Goal: Transaction & Acquisition: Purchase product/service

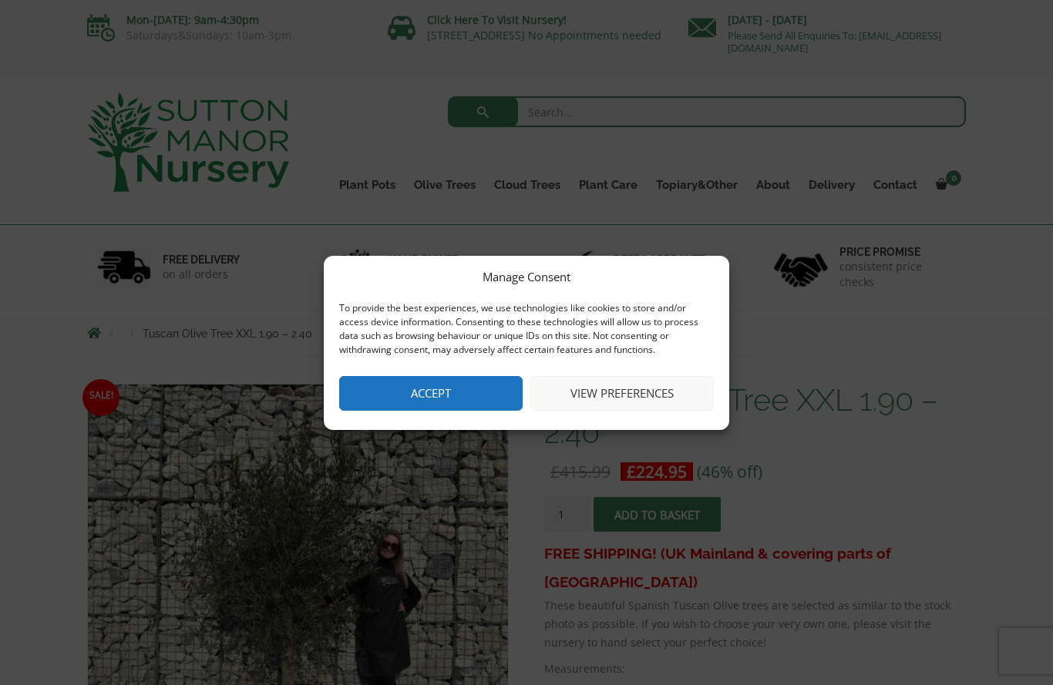
click at [451, 392] on button "Accept" at bounding box center [431, 393] width 184 height 35
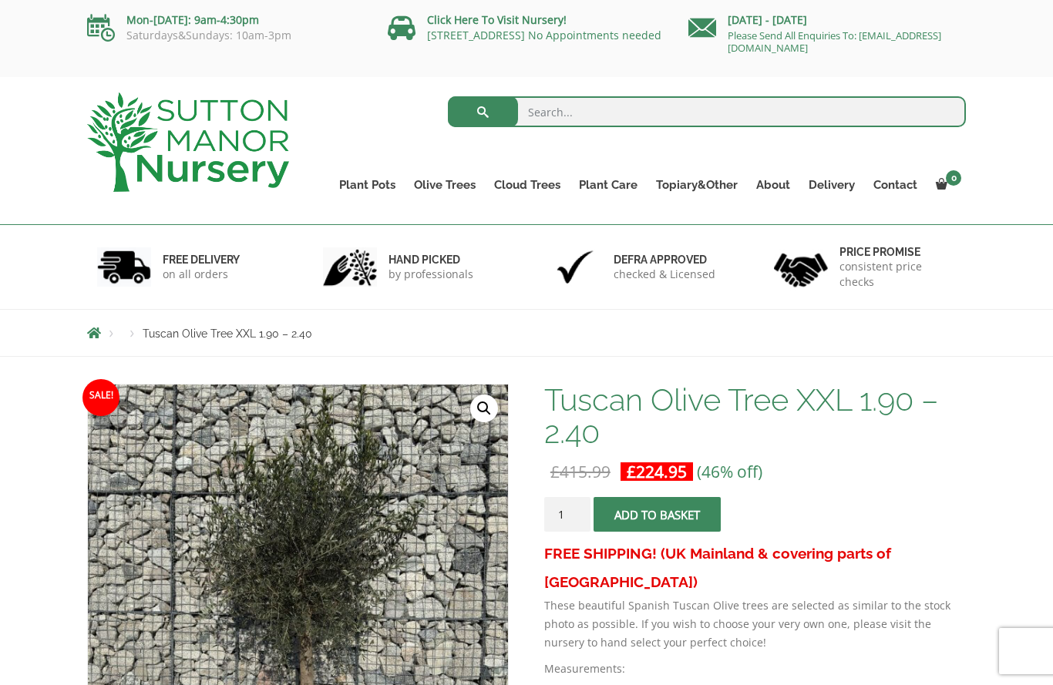
click at [0, 0] on link "Gnarled Olive Trees" at bounding box center [0, 0] width 0 height 0
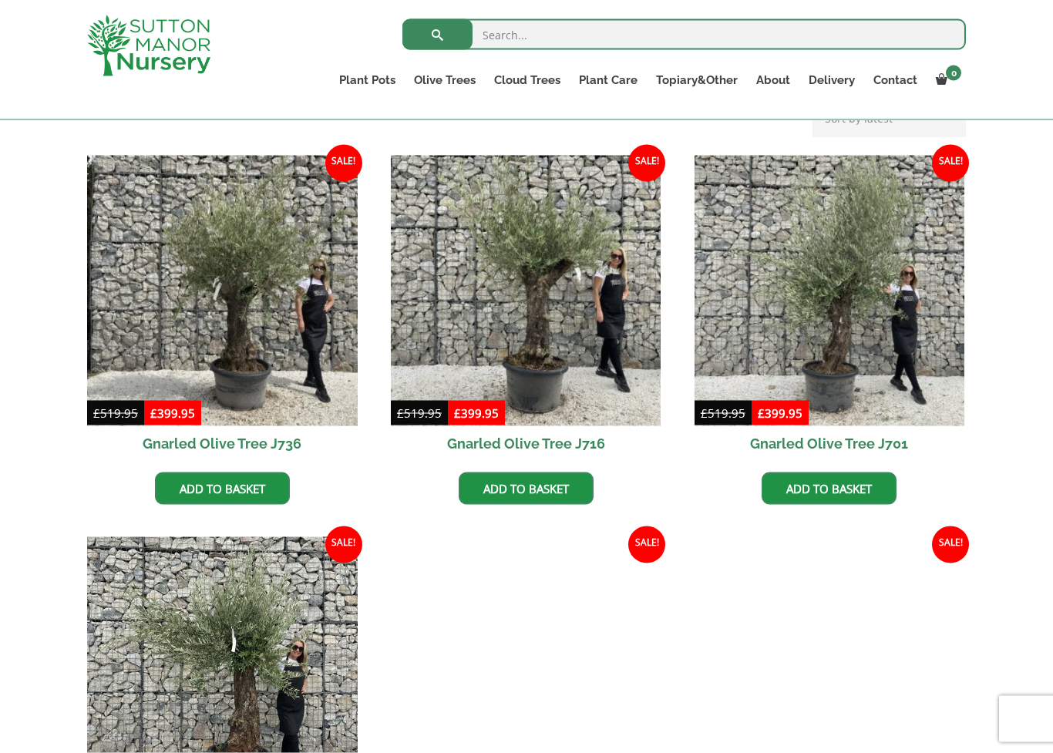
scroll to position [361, 0]
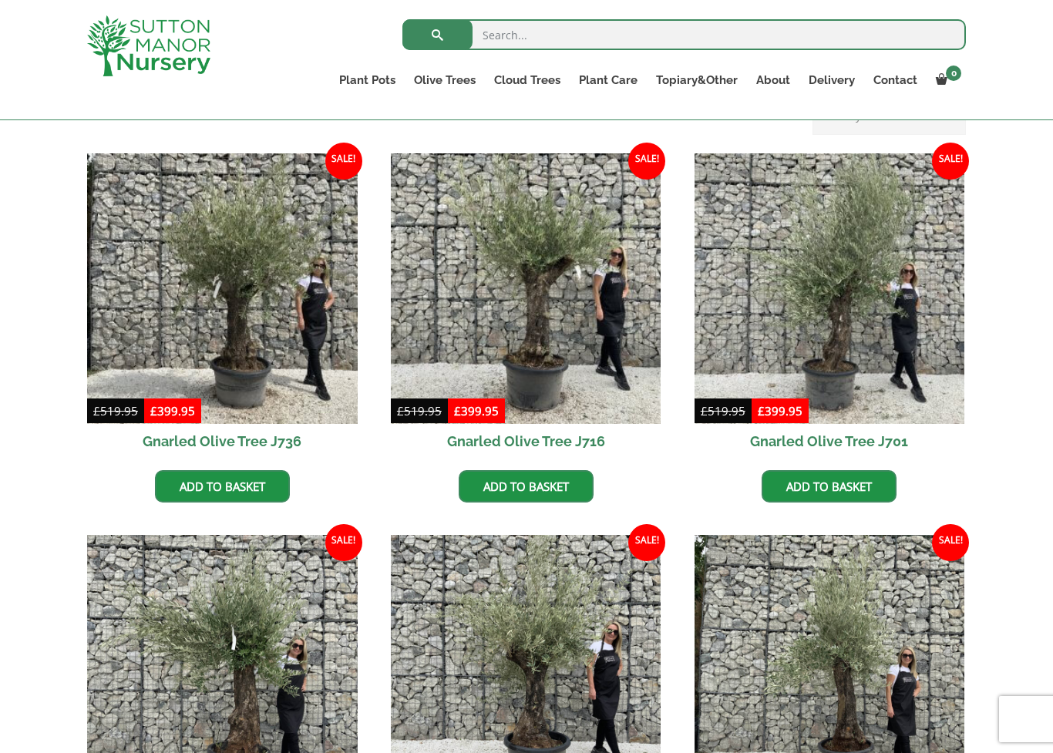
click at [51, 647] on div "All Gnarled Olive Trees Gnarled Patio Pot Olives Gnarled Low Bowl Multi Stems G…" at bounding box center [526, 718] width 1053 height 1298
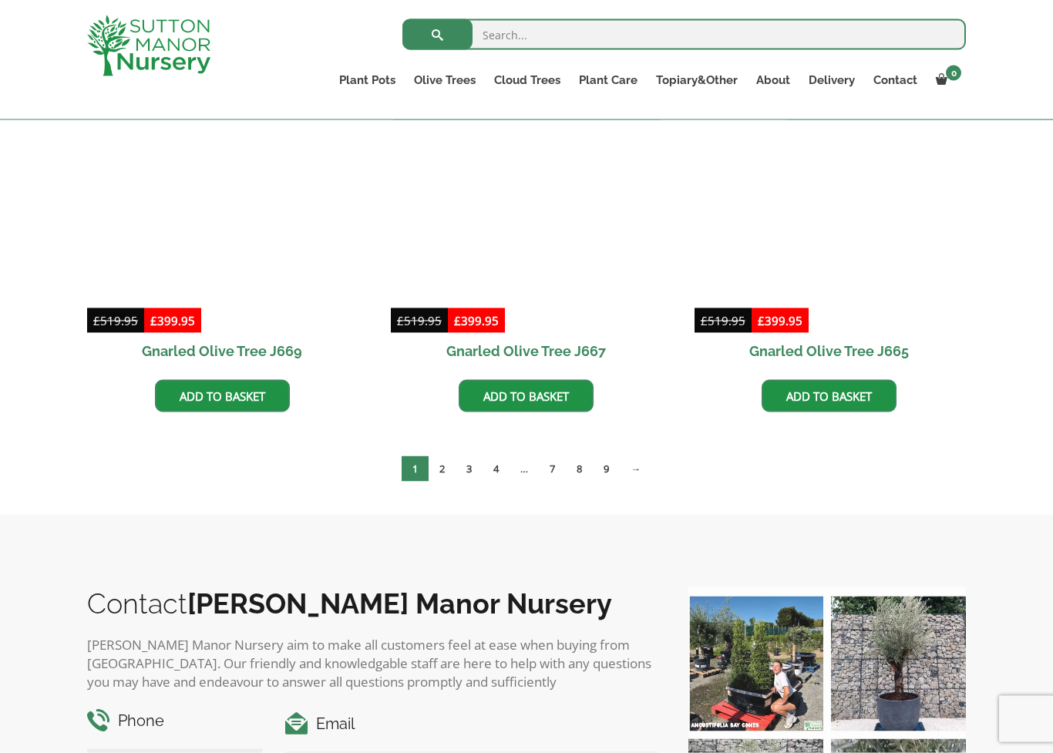
scroll to position [1214, 0]
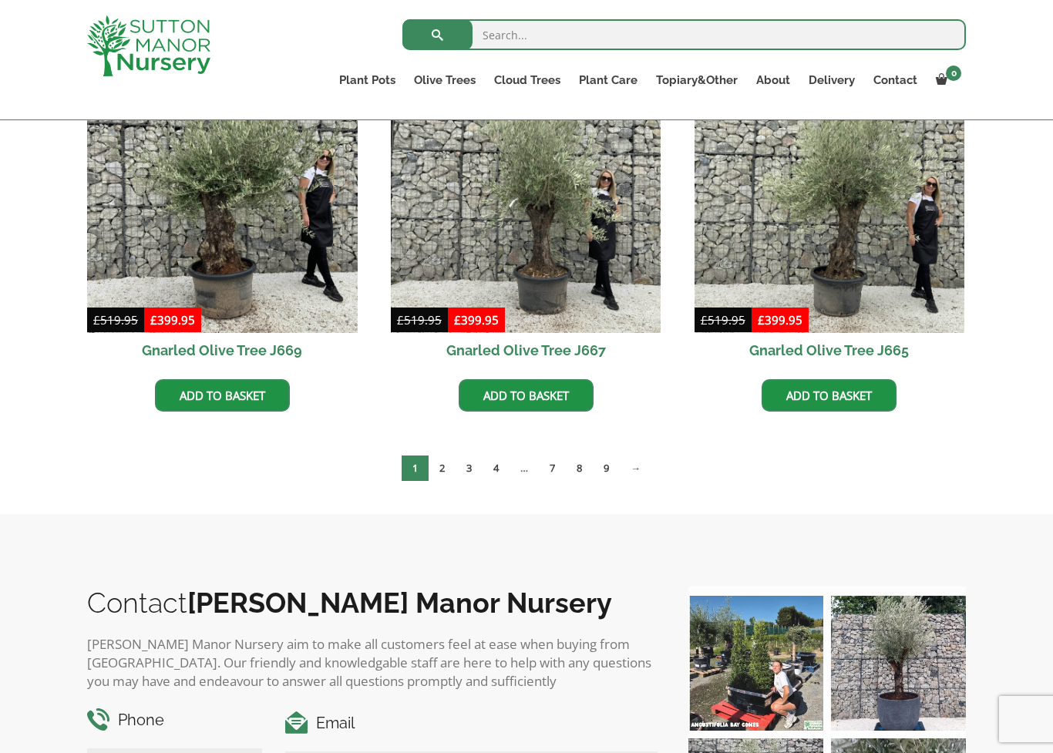
click at [446, 470] on link "2" at bounding box center [442, 468] width 27 height 25
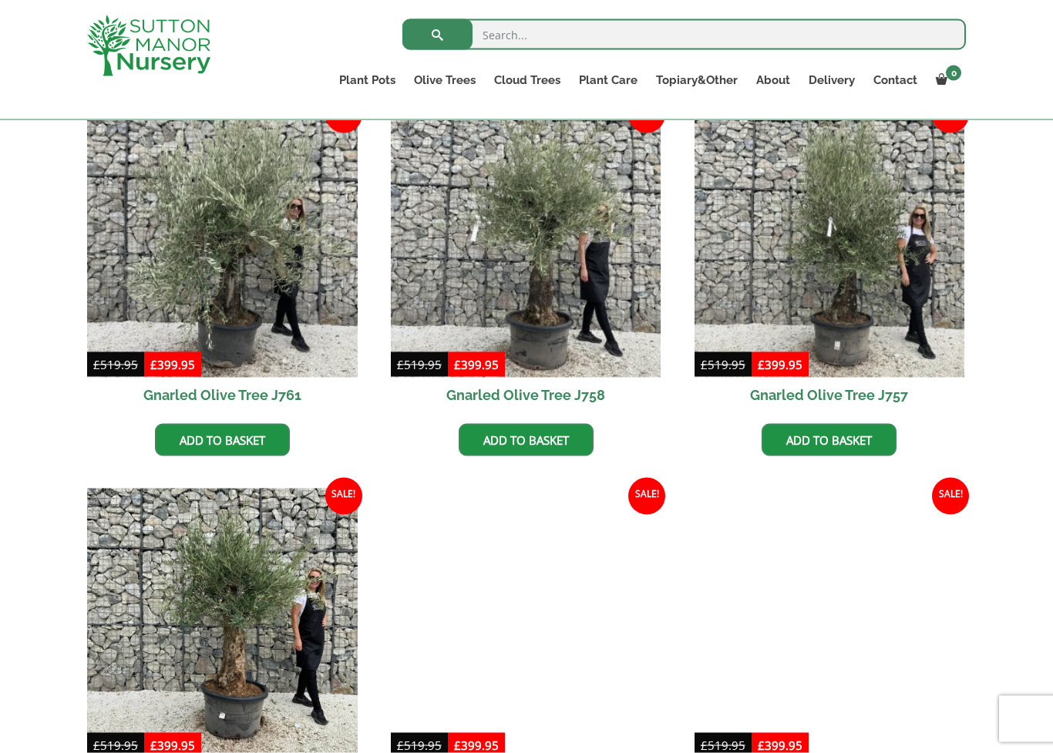
scroll to position [408, 0]
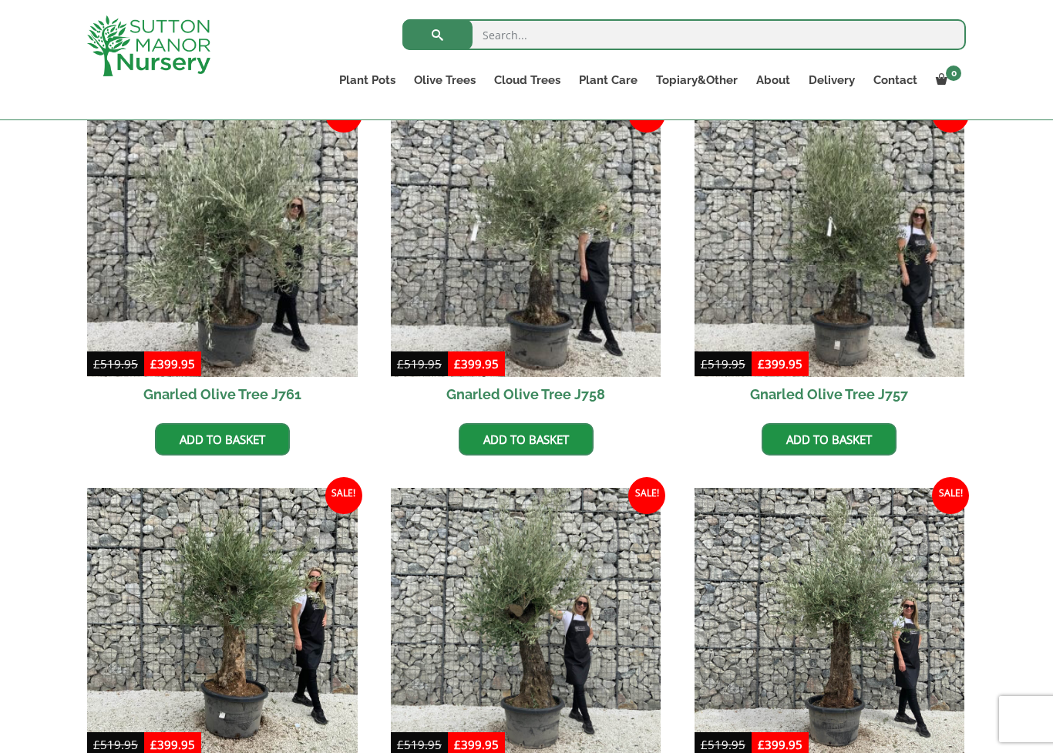
click at [899, 277] on img at bounding box center [830, 241] width 271 height 271
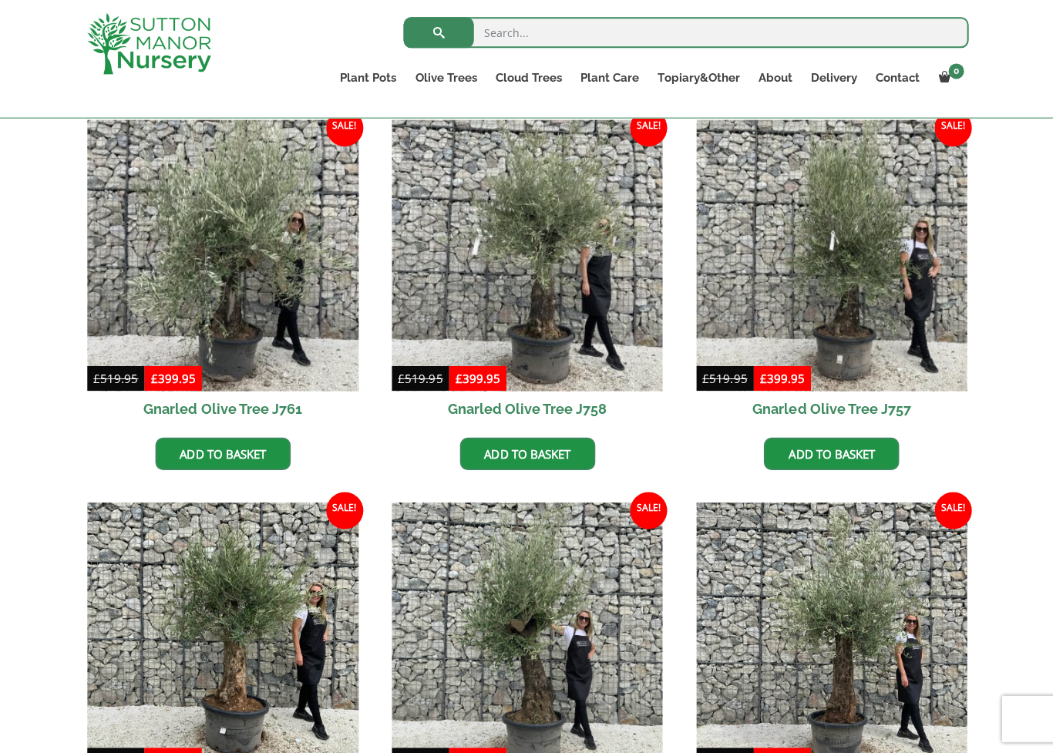
scroll to position [393, 0]
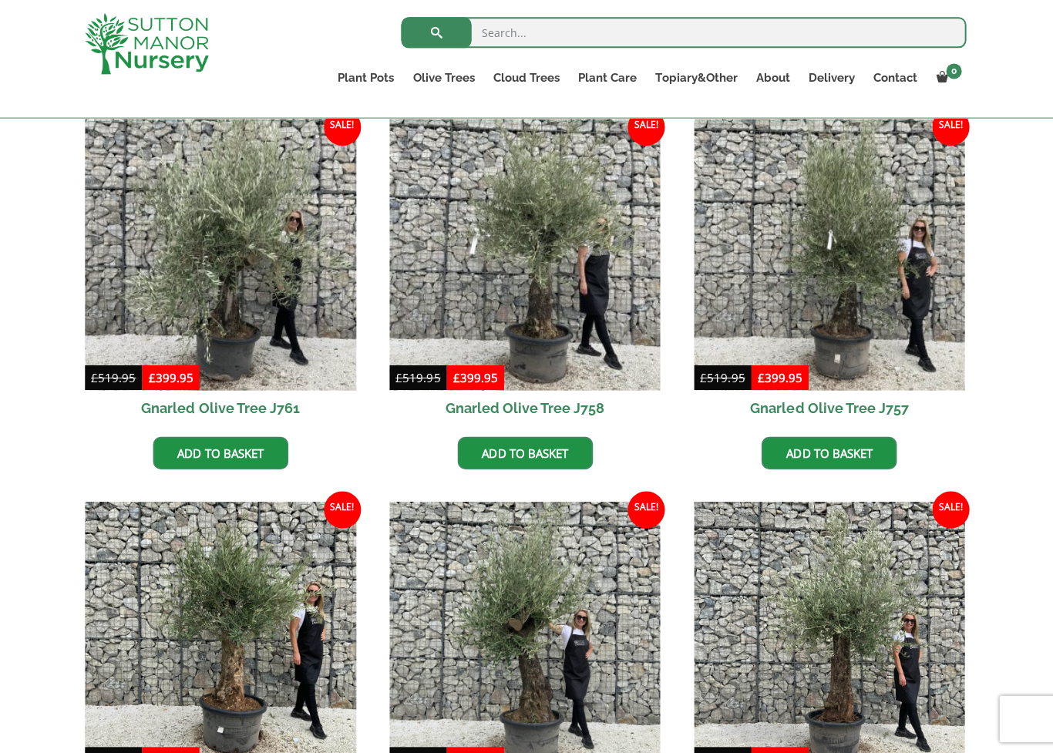
click at [591, 312] on img at bounding box center [526, 256] width 271 height 271
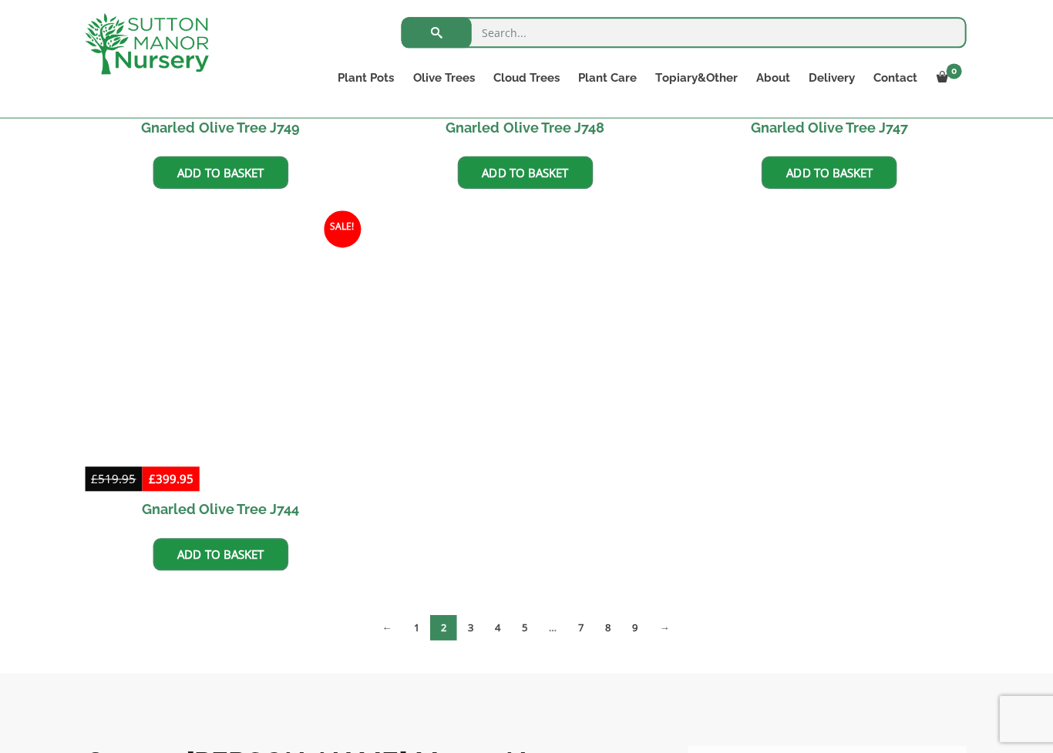
scroll to position [1439, 0]
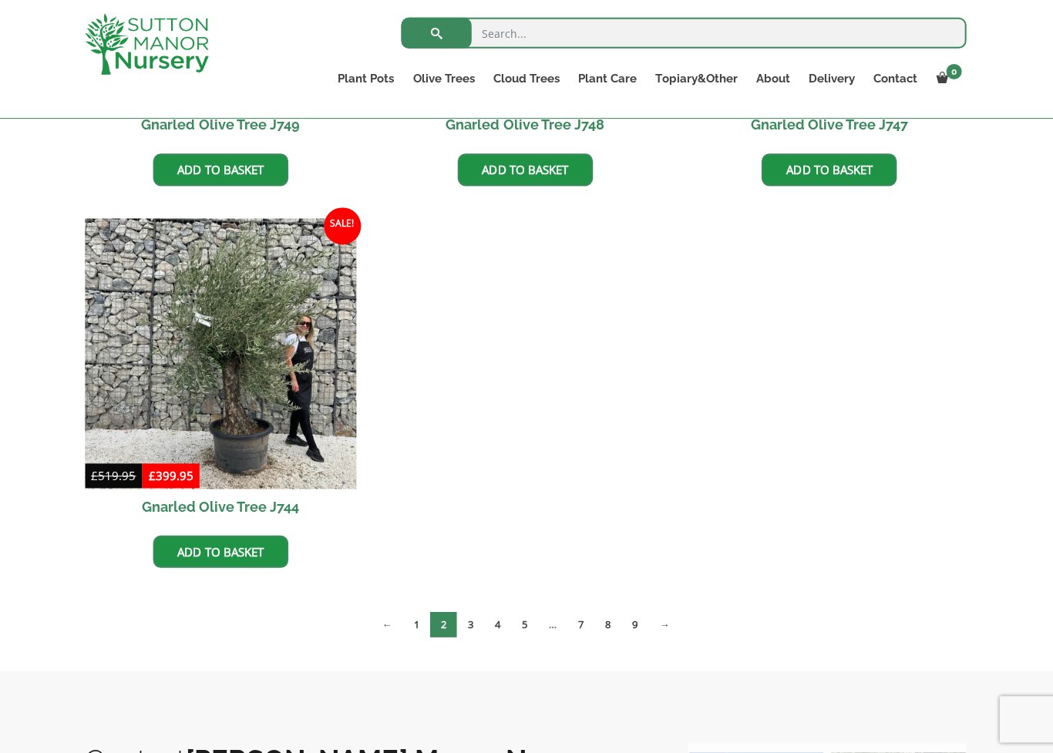
click at [469, 631] on link "3" at bounding box center [471, 624] width 27 height 25
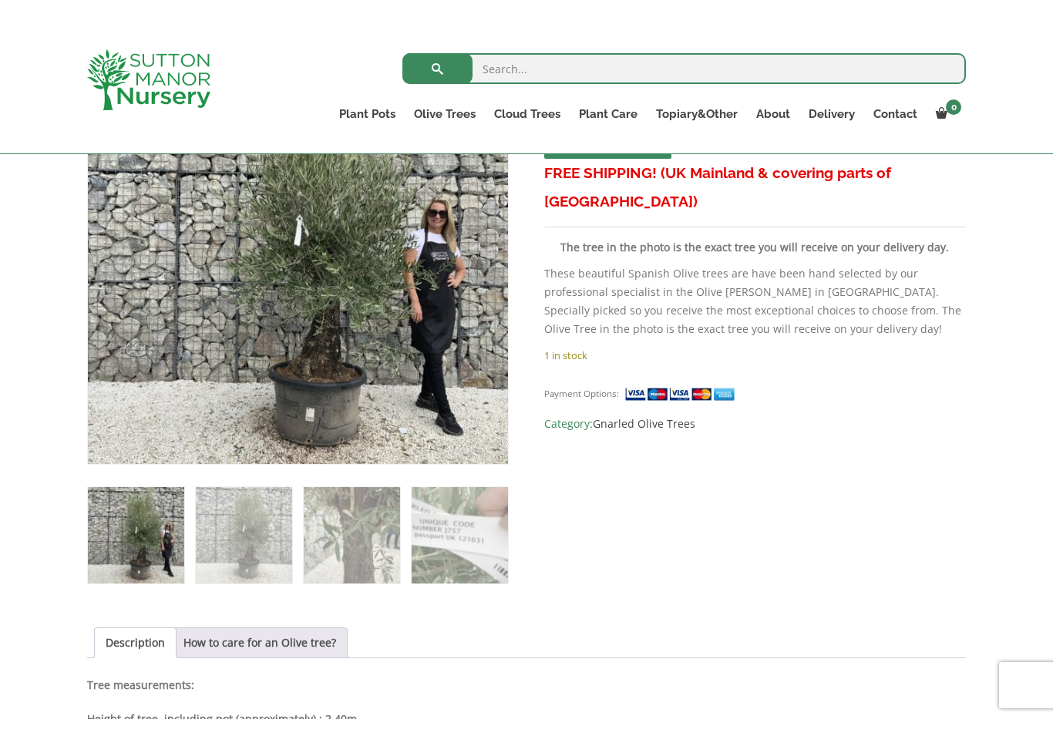
scroll to position [354, 0]
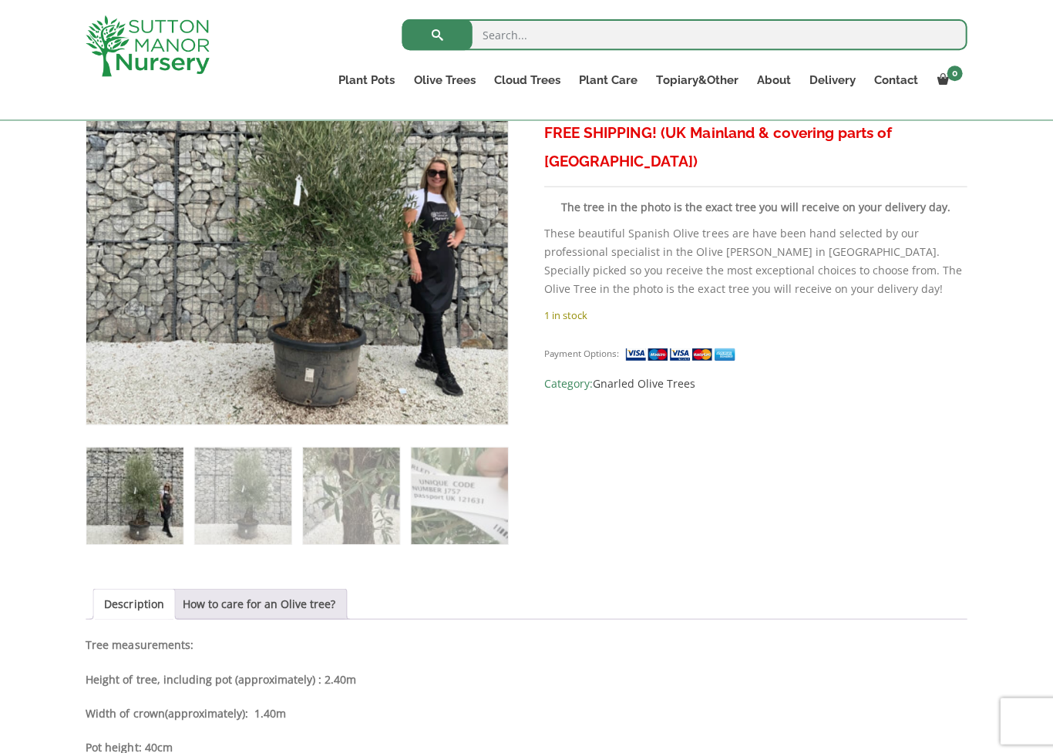
click at [415, 322] on img at bounding box center [429, 344] width 683 height 683
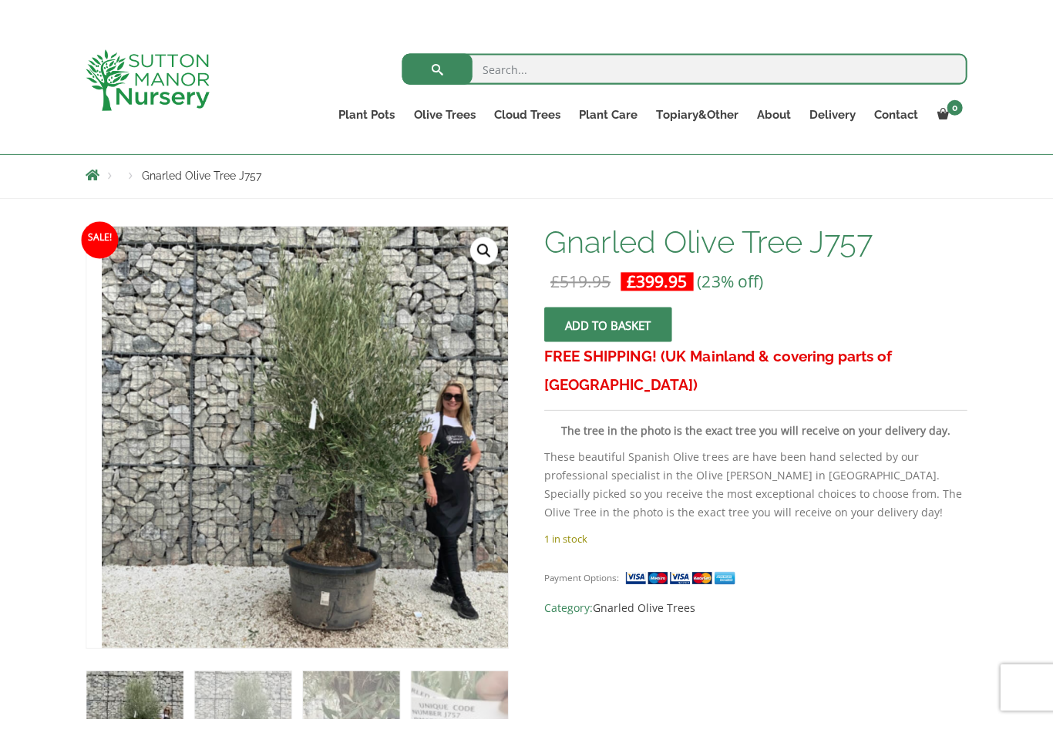
scroll to position [167, 0]
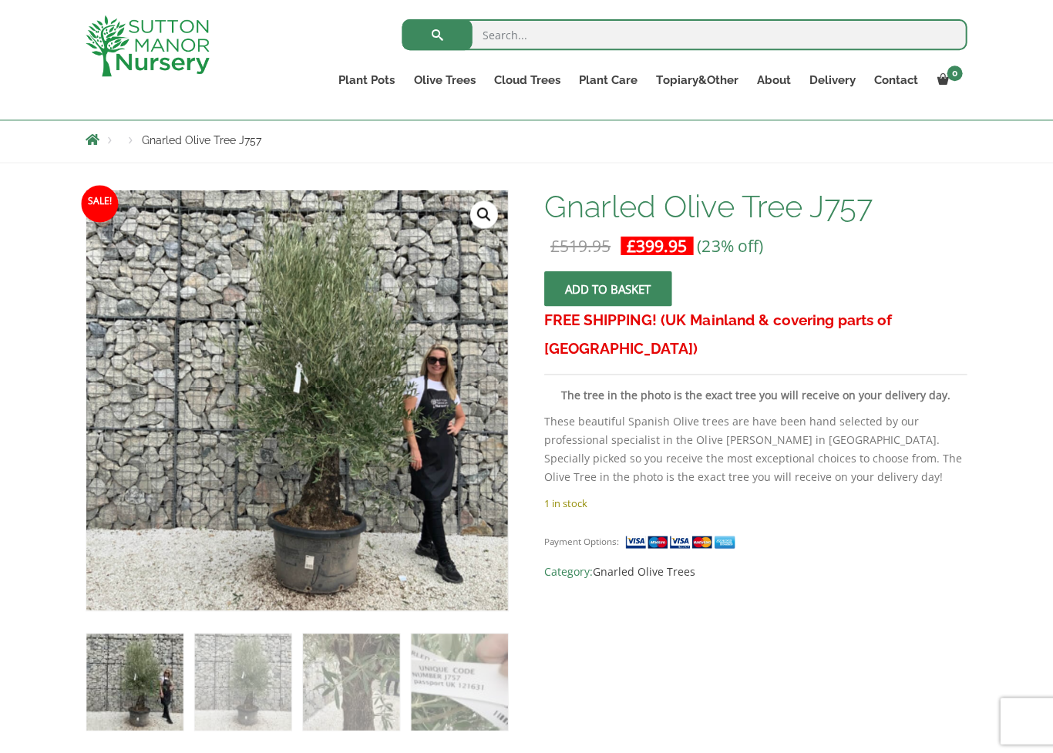
click at [475, 217] on link "🔍" at bounding box center [484, 214] width 28 height 28
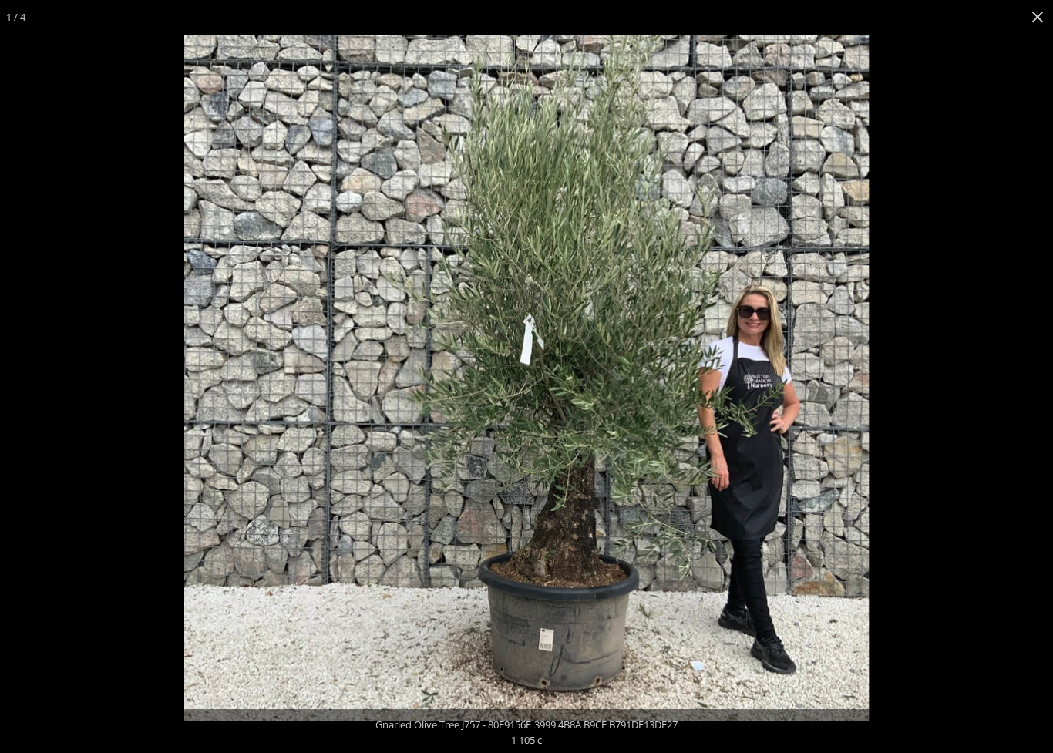
click at [1032, 14] on button "Close (Esc)" at bounding box center [1036, 17] width 34 height 34
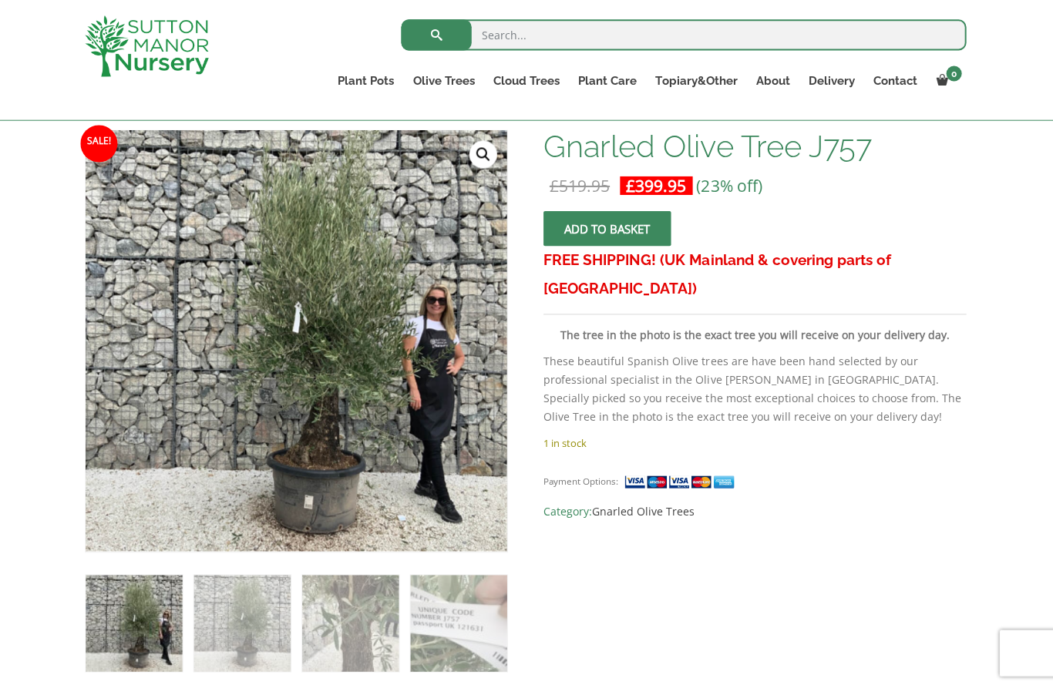
scroll to position [223, 0]
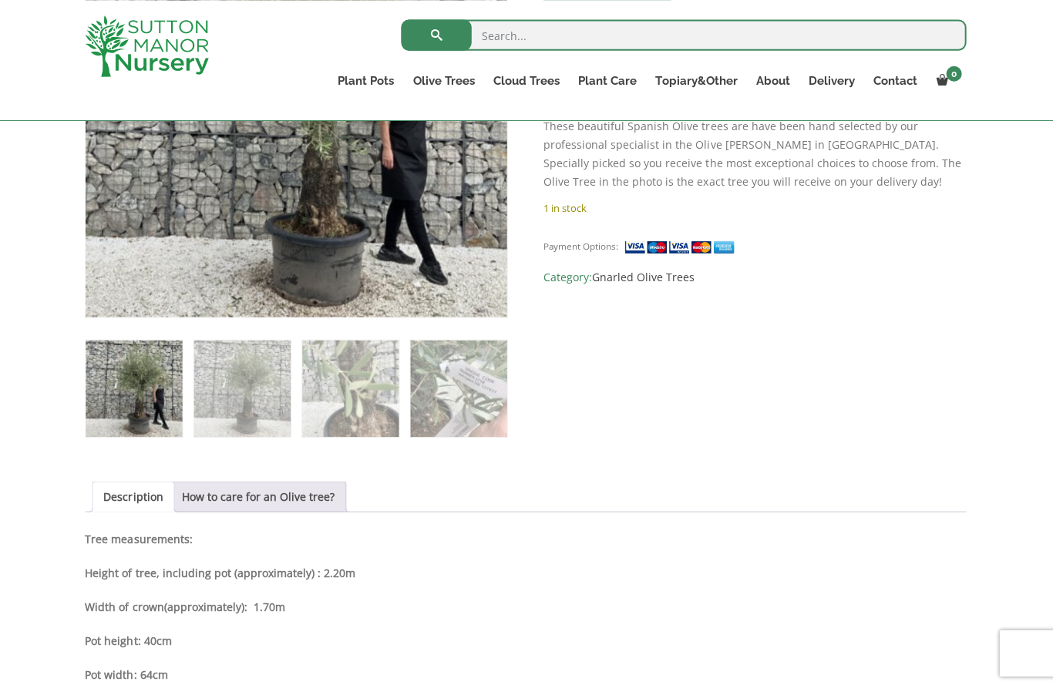
scroll to position [460, 0]
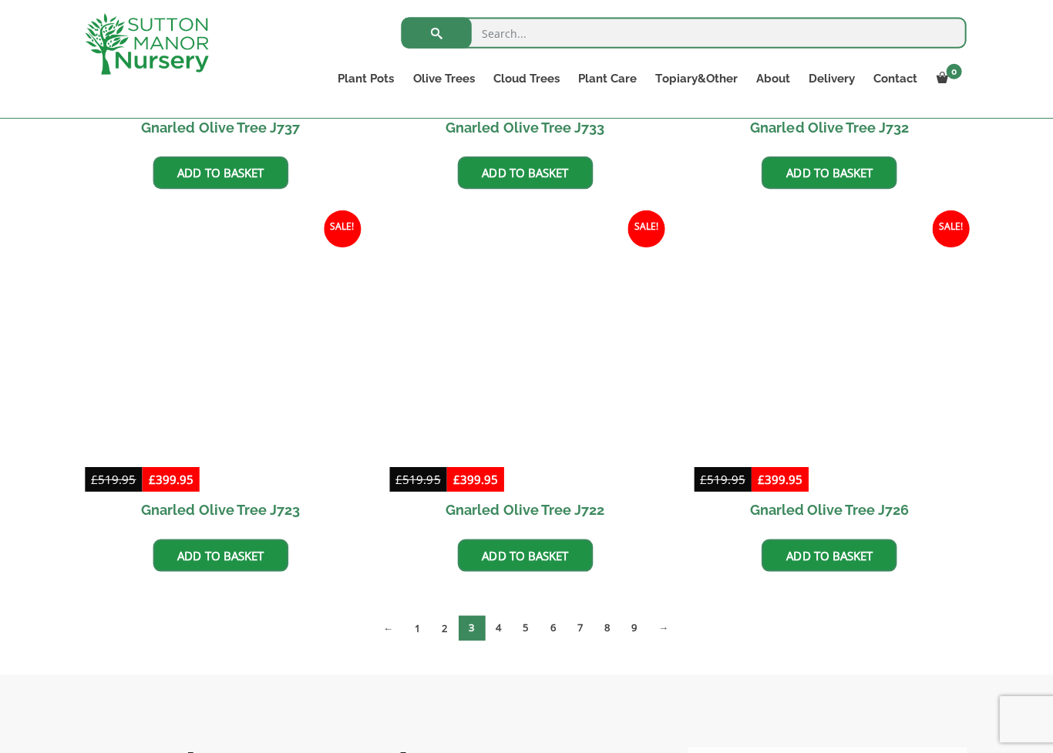
scroll to position [1055, 0]
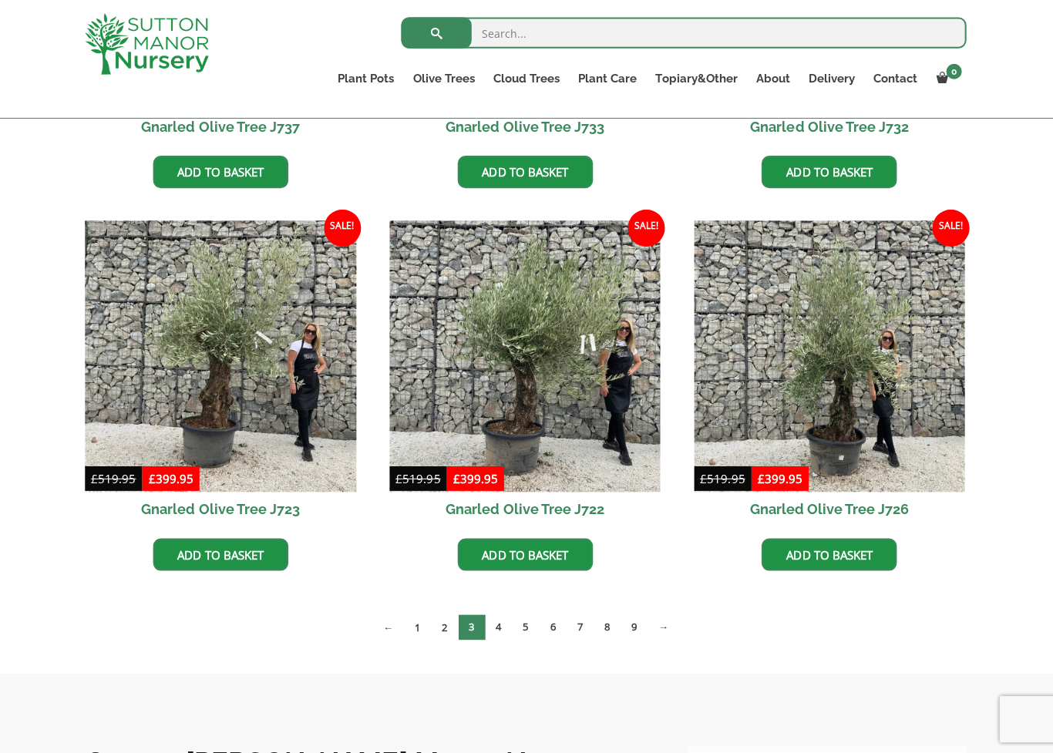
click at [502, 623] on link "4" at bounding box center [500, 627] width 27 height 25
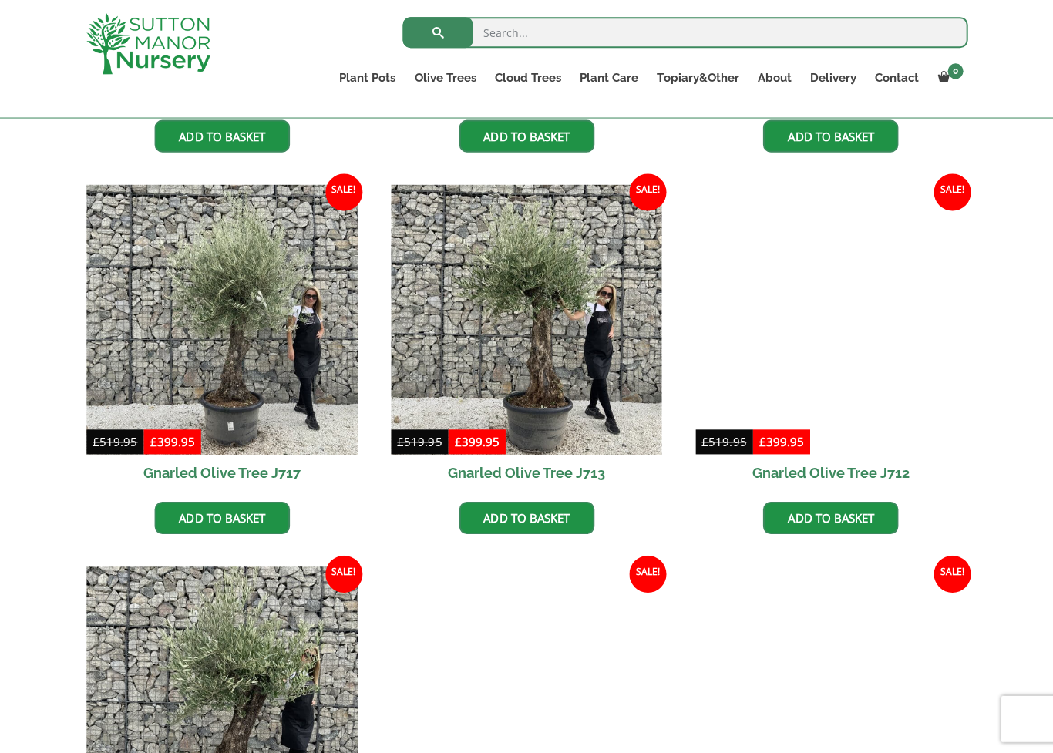
scroll to position [710, 0]
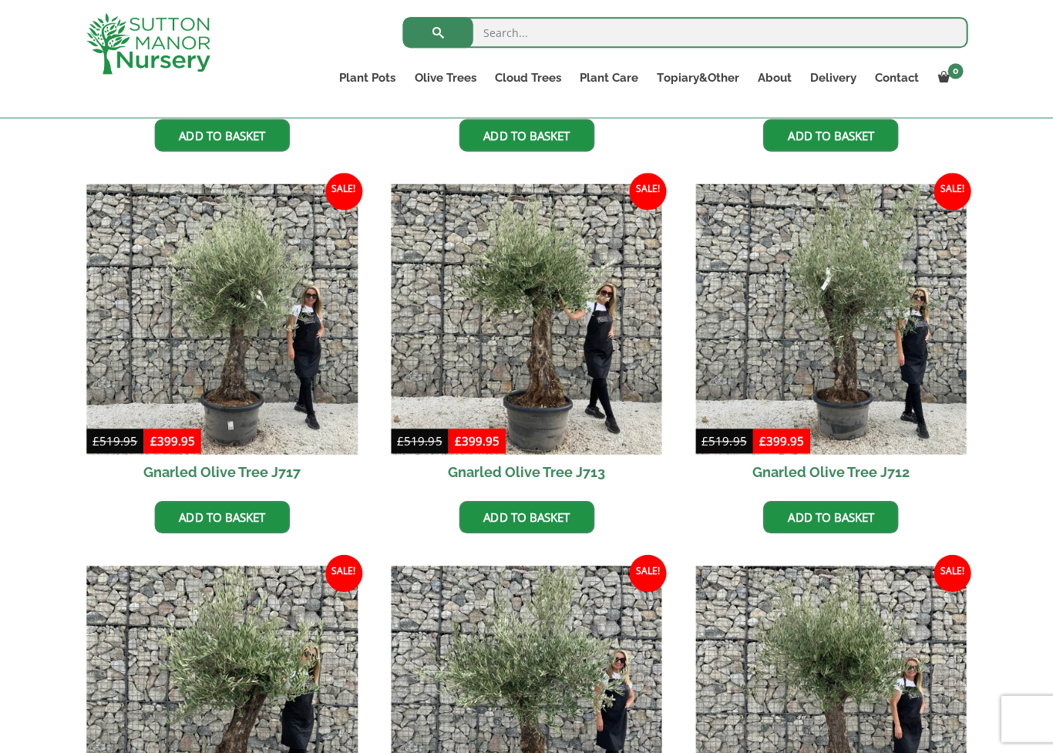
click at [248, 364] on img at bounding box center [222, 321] width 271 height 271
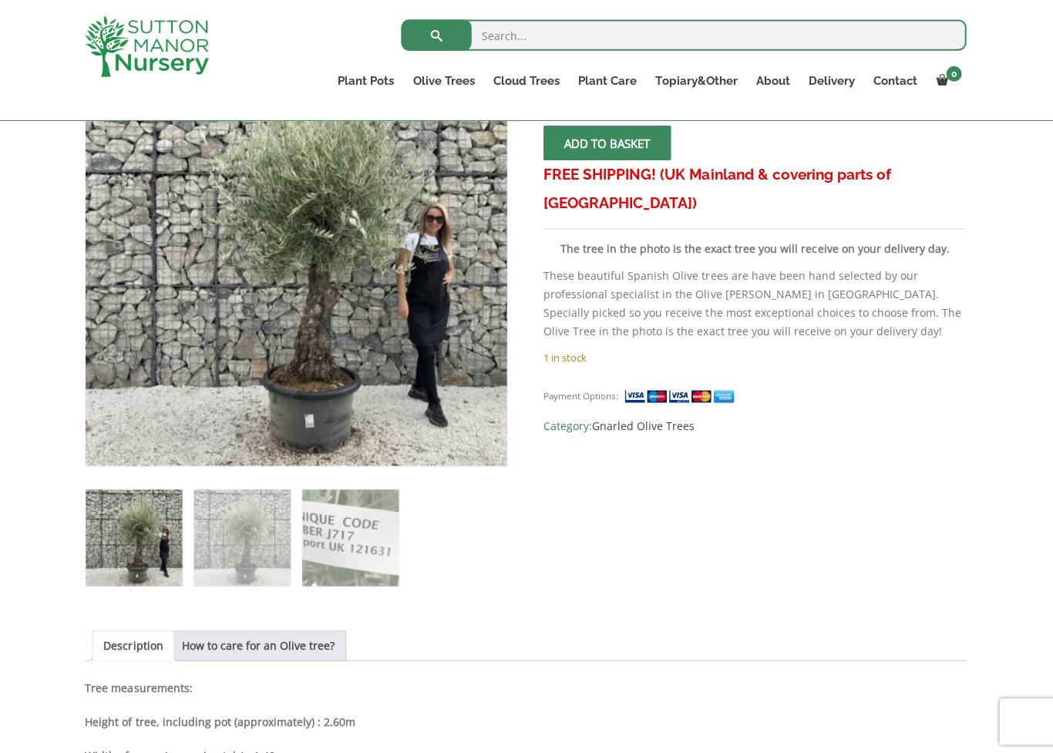
scroll to position [312, 0]
click at [367, 318] on img at bounding box center [429, 386] width 683 height 683
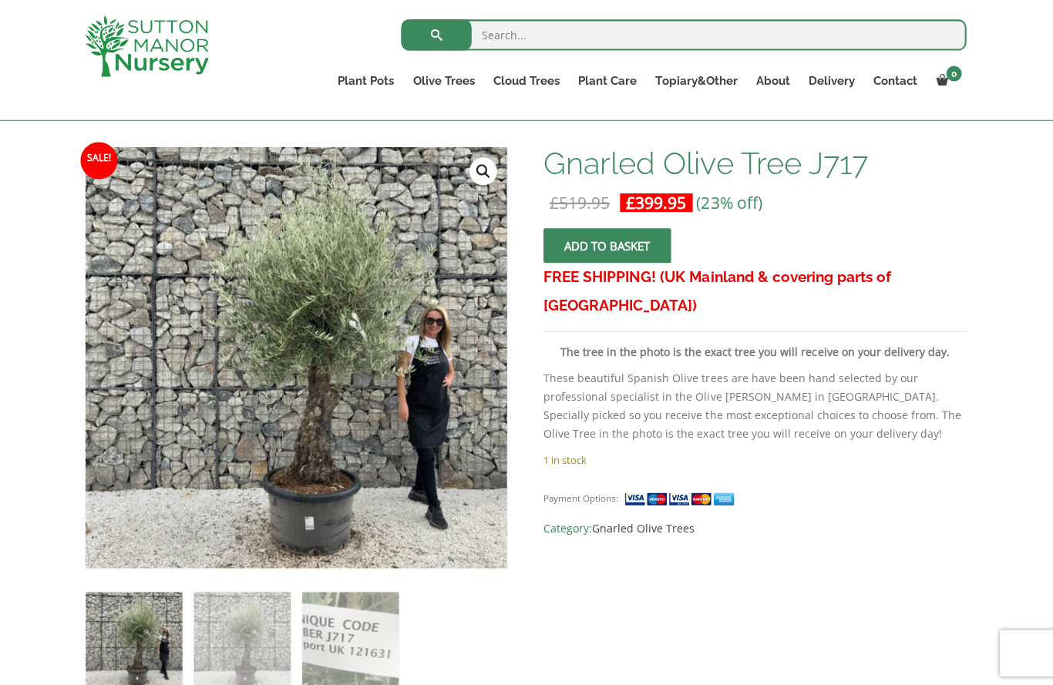
scroll to position [204, 0]
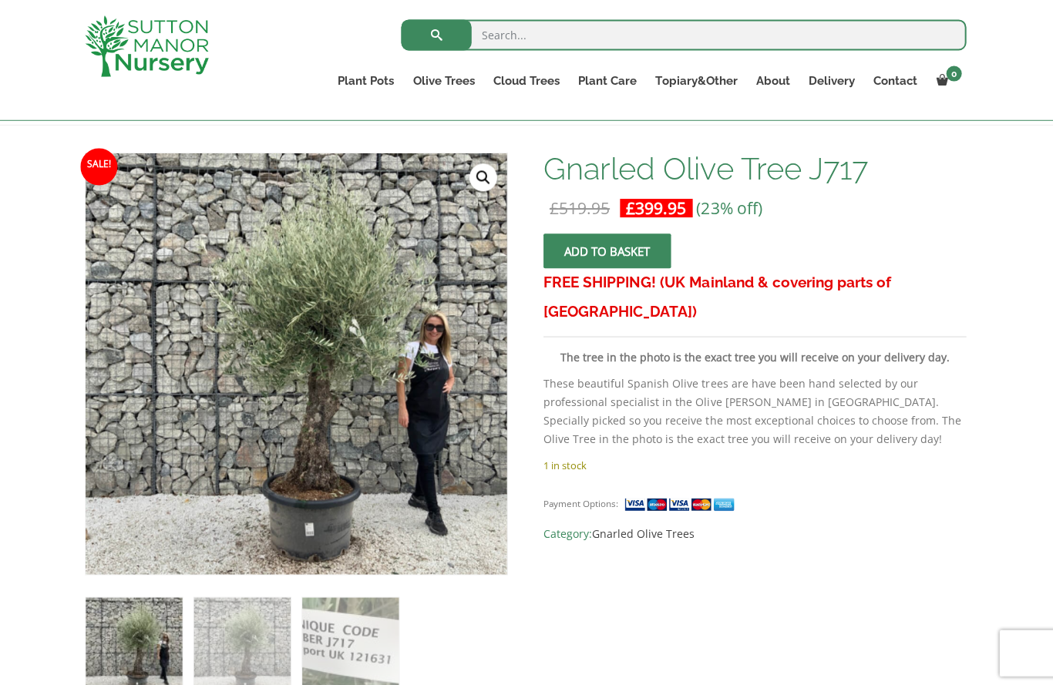
click at [477, 173] on link "🔍" at bounding box center [484, 177] width 28 height 28
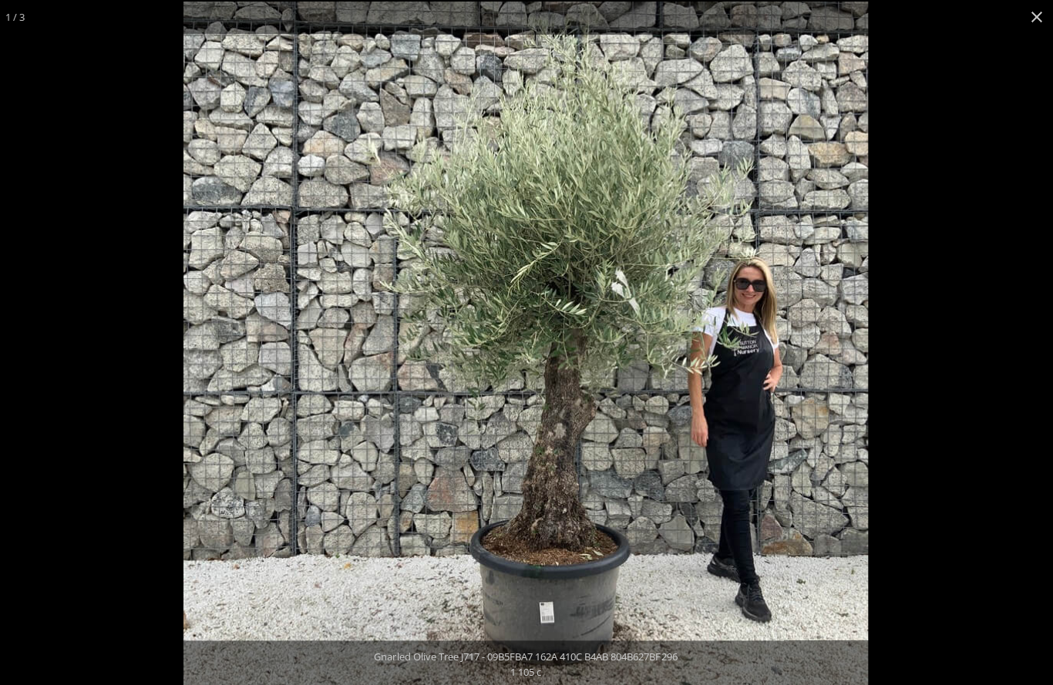
click at [1032, 25] on button "Close (Esc)" at bounding box center [1036, 17] width 34 height 34
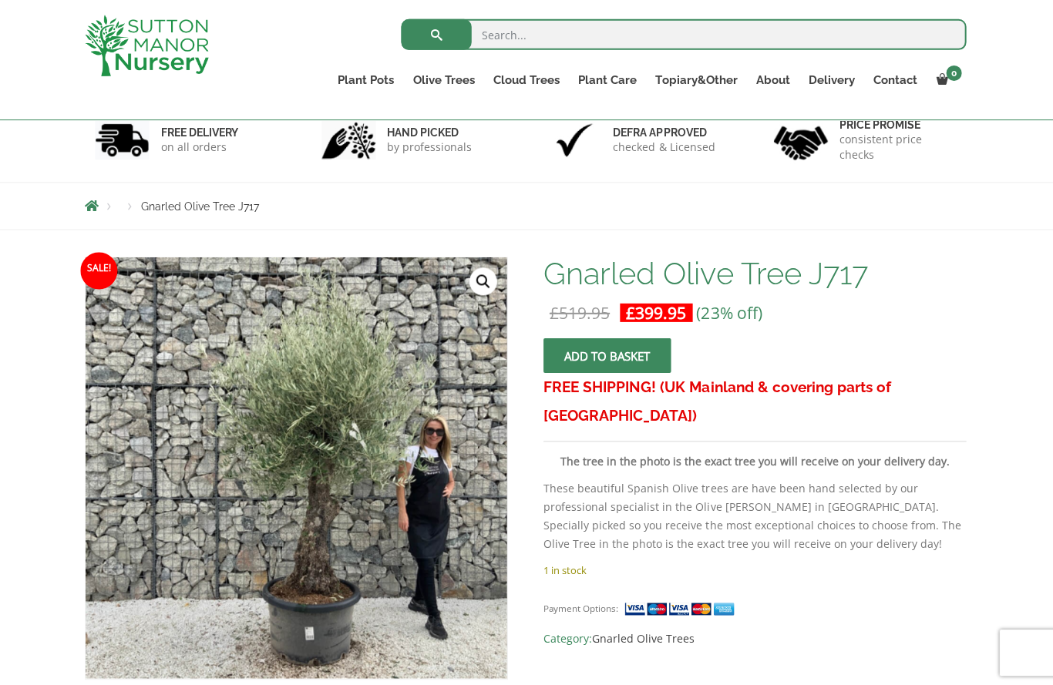
scroll to position [96, 0]
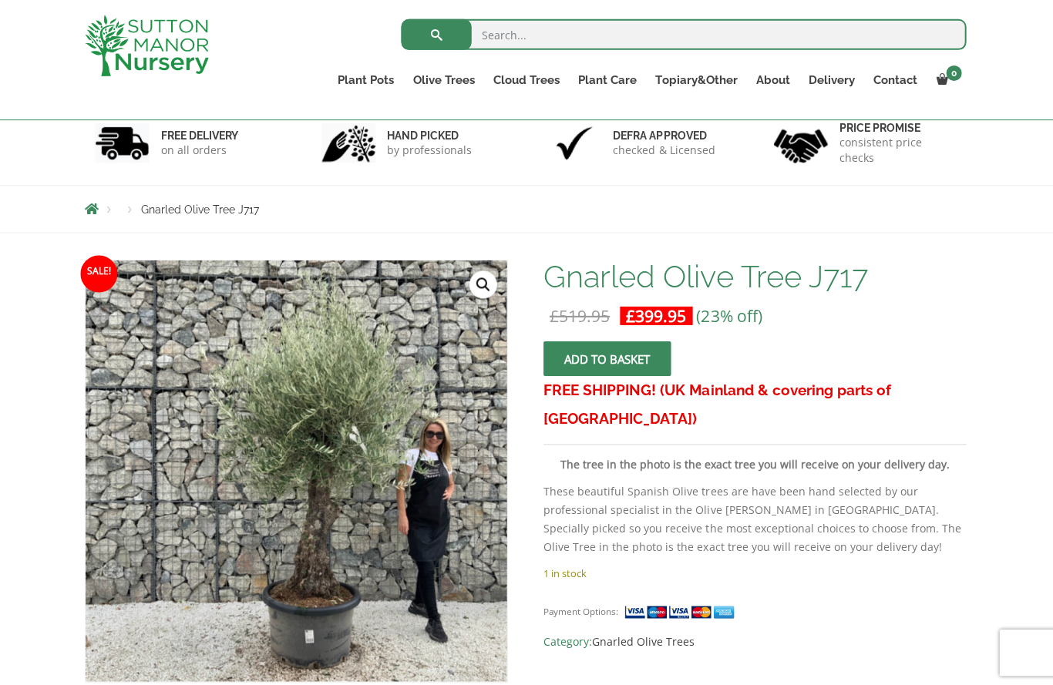
click at [620, 364] on button "Add to basket" at bounding box center [607, 358] width 127 height 35
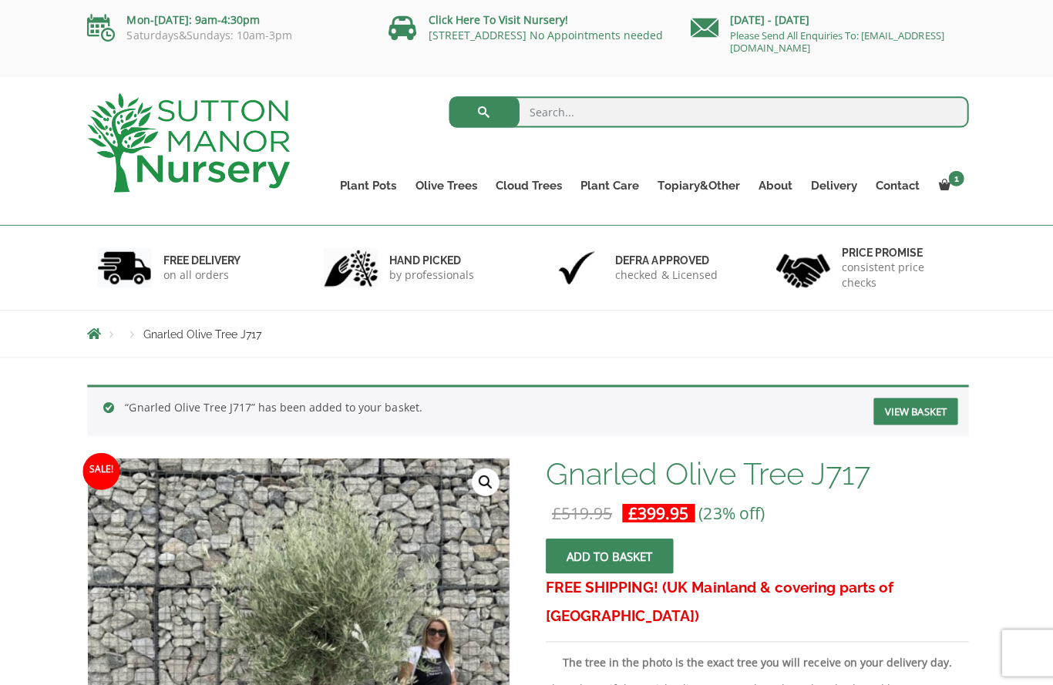
click at [0, 0] on link "Ilex Crenata Cloud Trees" at bounding box center [0, 0] width 0 height 0
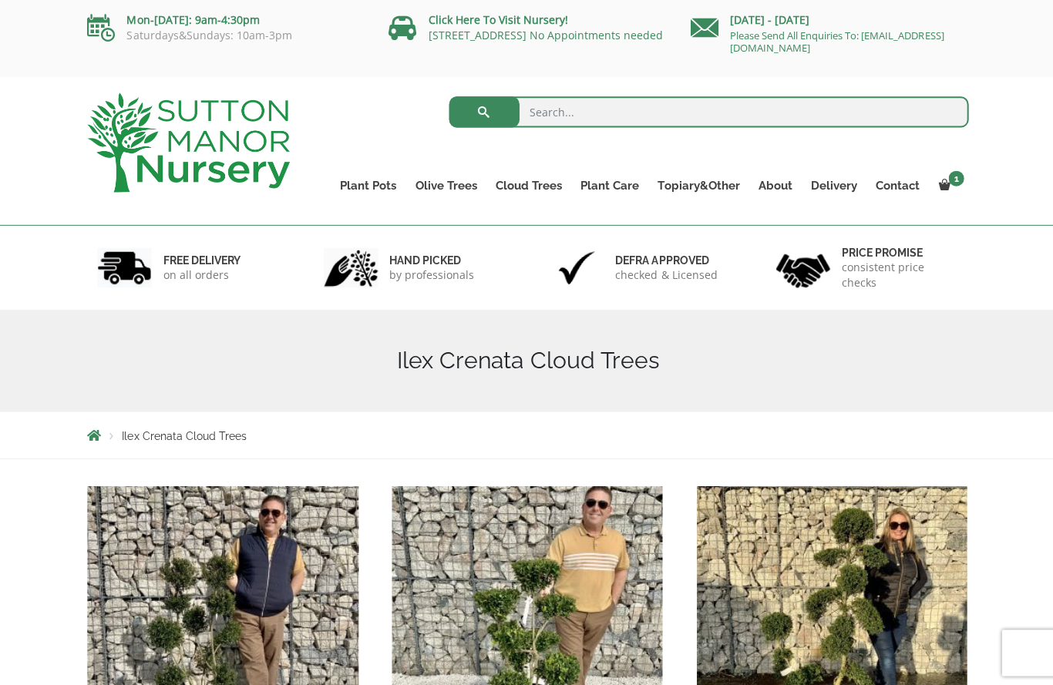
click at [0, 0] on link "Ligustrum Pom Poms" at bounding box center [0, 0] width 0 height 0
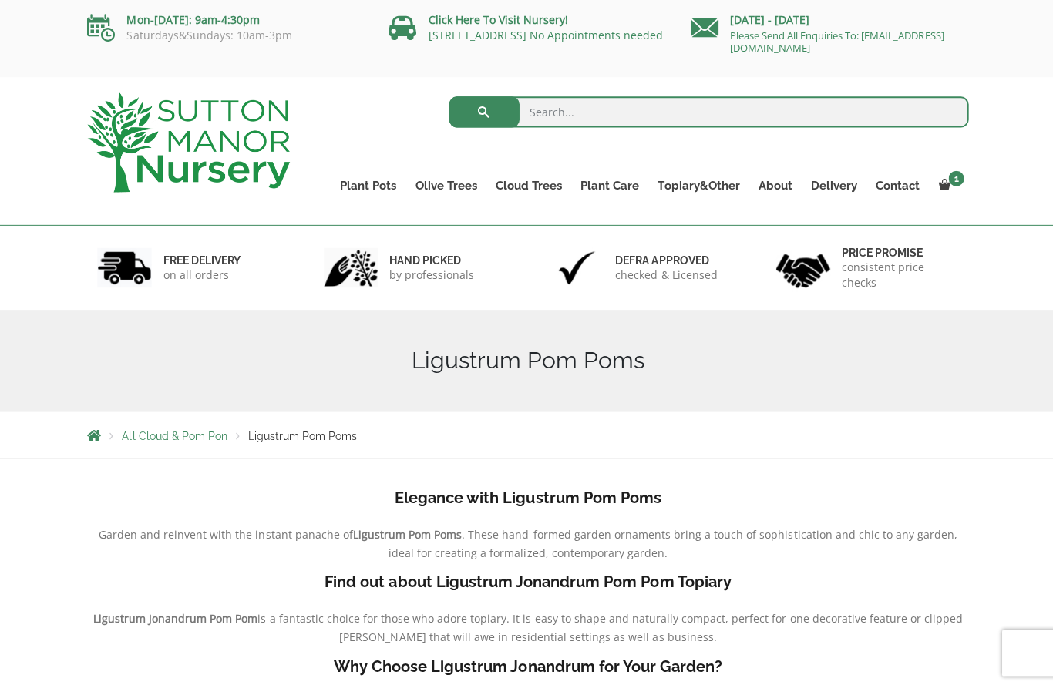
click at [0, 0] on link "Acers" at bounding box center [0, 0] width 0 height 0
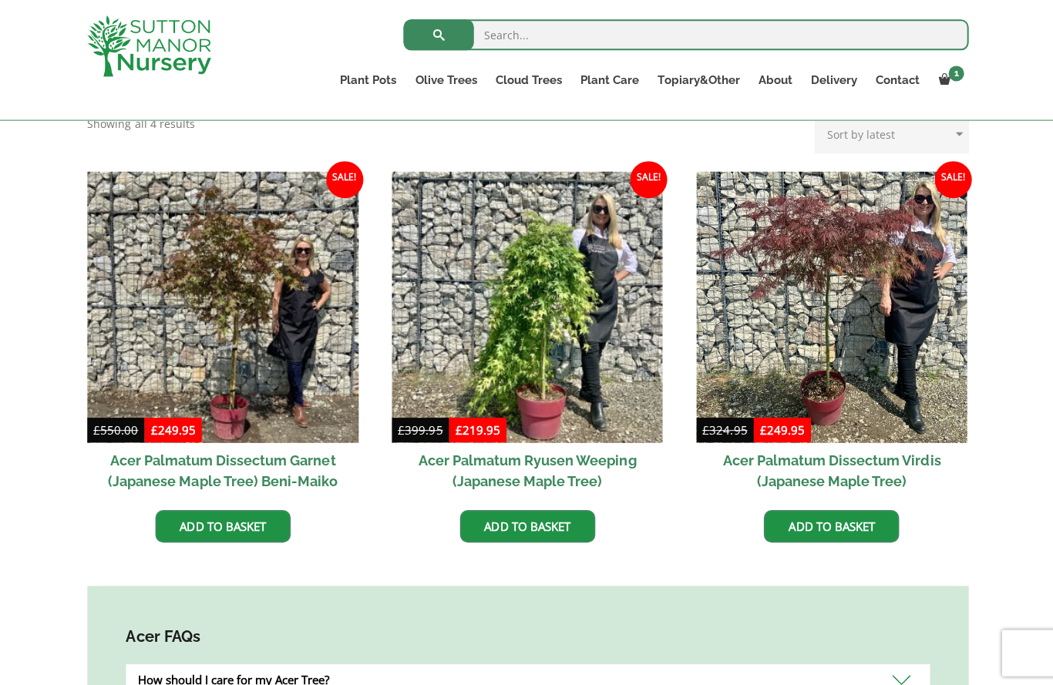
scroll to position [403, 0]
click at [603, 329] on img at bounding box center [526, 306] width 271 height 271
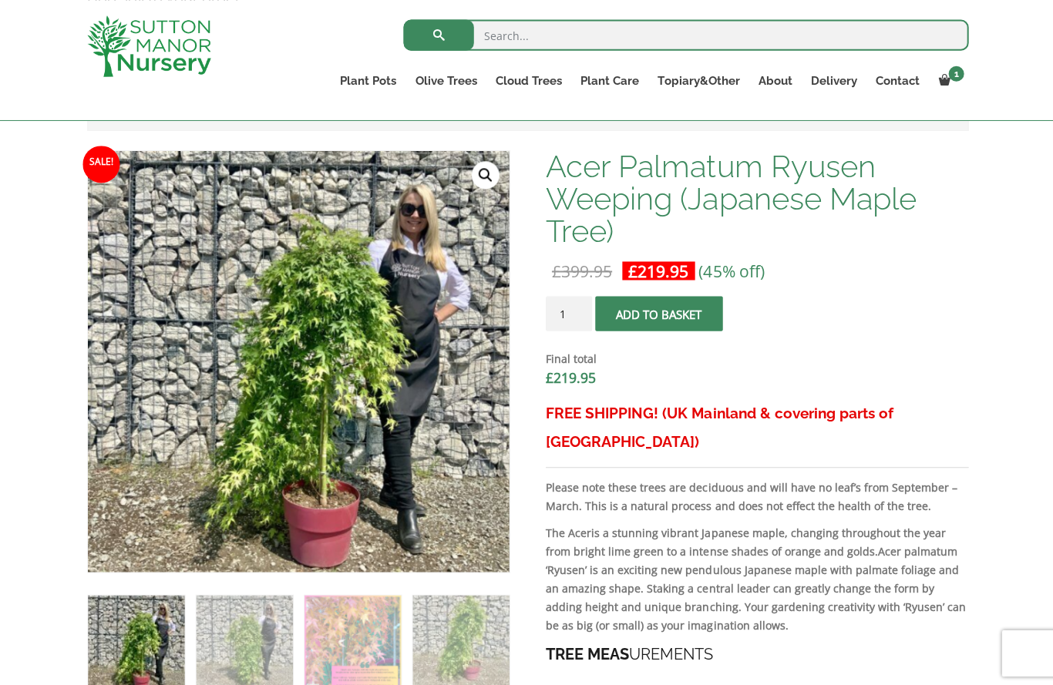
scroll to position [444, 0]
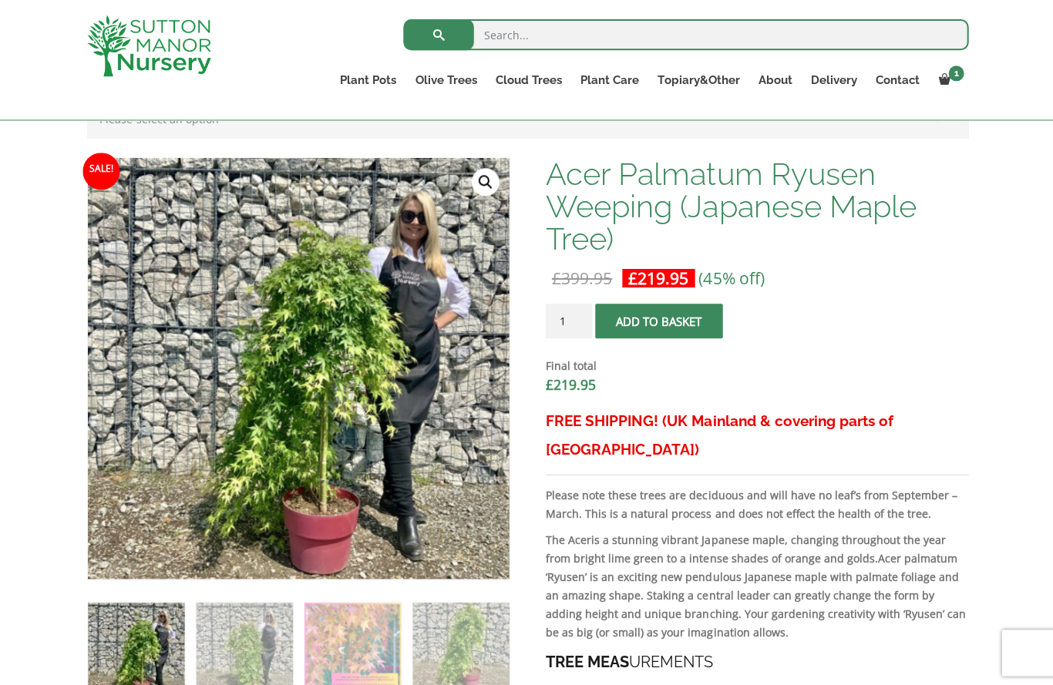
click at [488, 186] on link "🔍" at bounding box center [484, 182] width 28 height 28
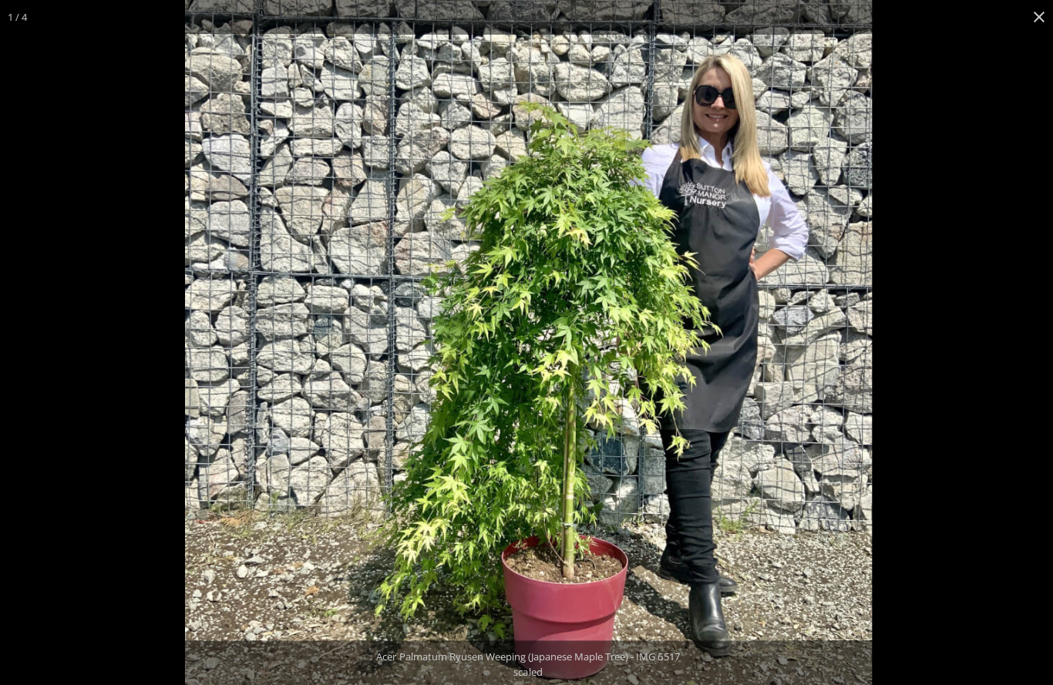
click at [1016, 472] on div at bounding box center [710, 342] width 1053 height 685
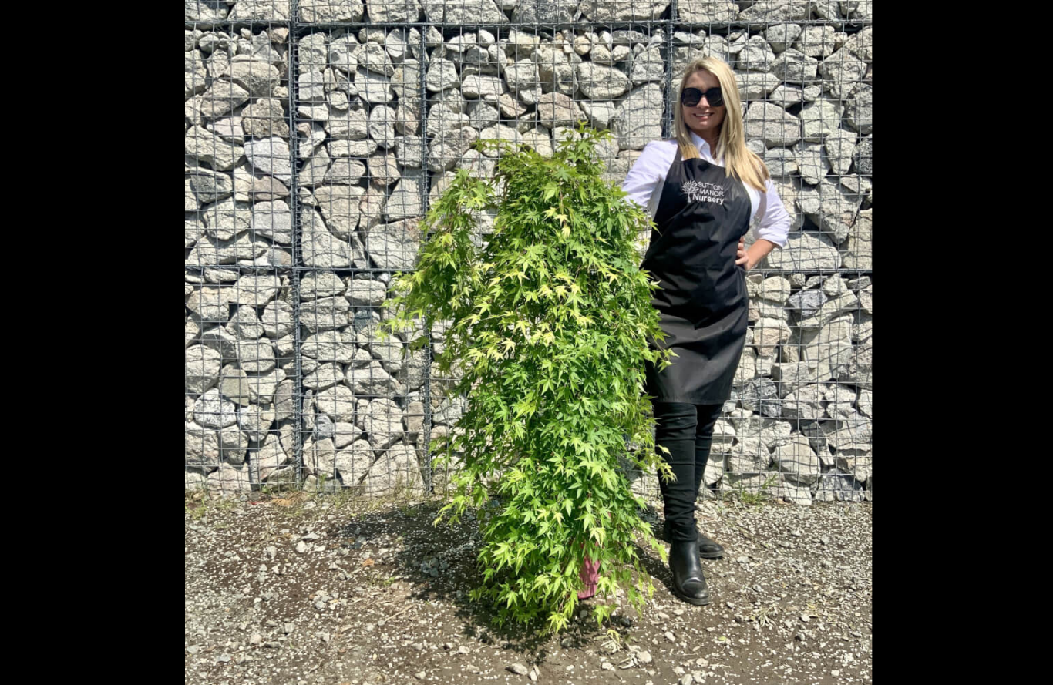
click at [978, 507] on div at bounding box center [710, 342] width 1053 height 685
